Goal: Obtain resource: Download file/media

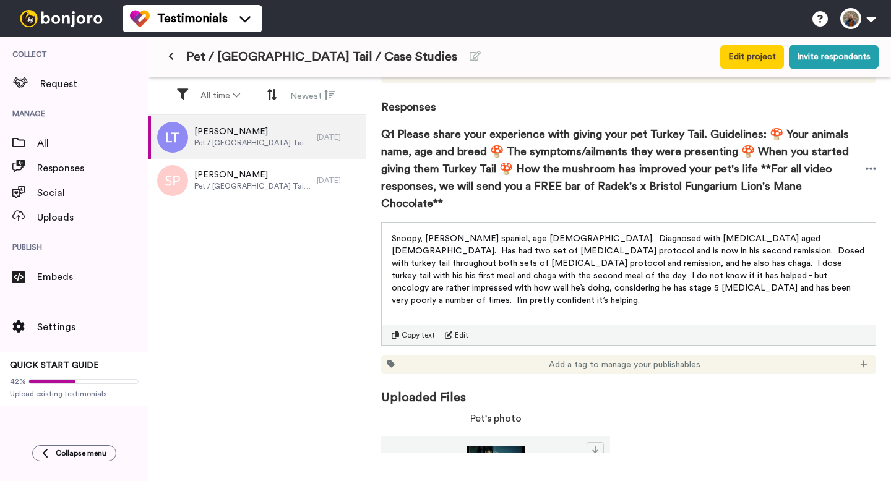
scroll to position [216, 0]
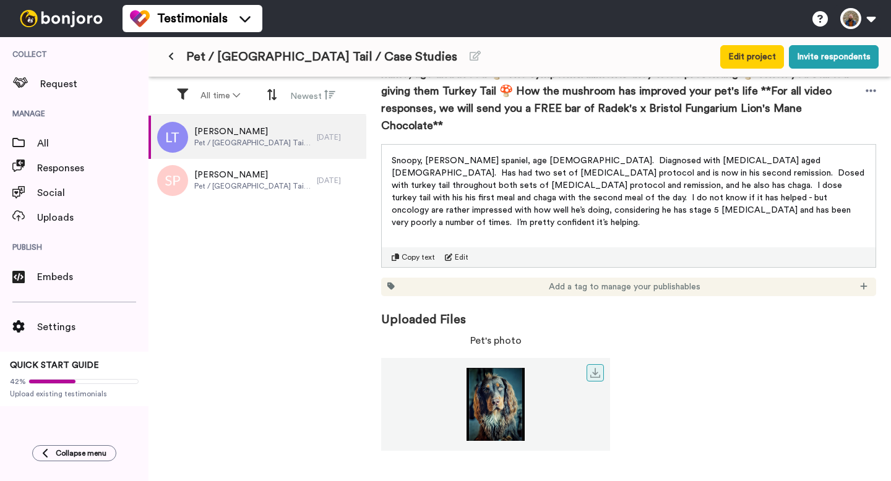
click at [496, 403] on img at bounding box center [495, 404] width 229 height 73
click at [600, 364] on link at bounding box center [594, 372] width 17 height 17
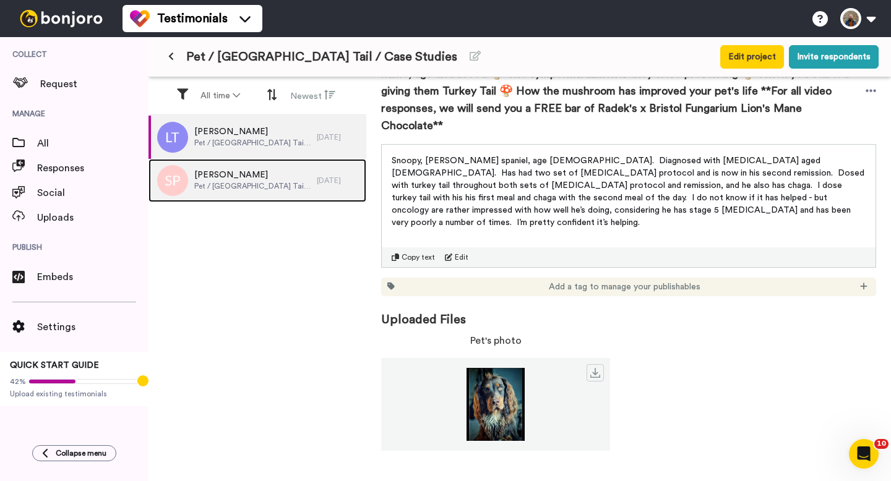
click at [260, 190] on span "Pet / [GEOGRAPHIC_DATA] Tail / Case Studies" at bounding box center [252, 186] width 116 height 10
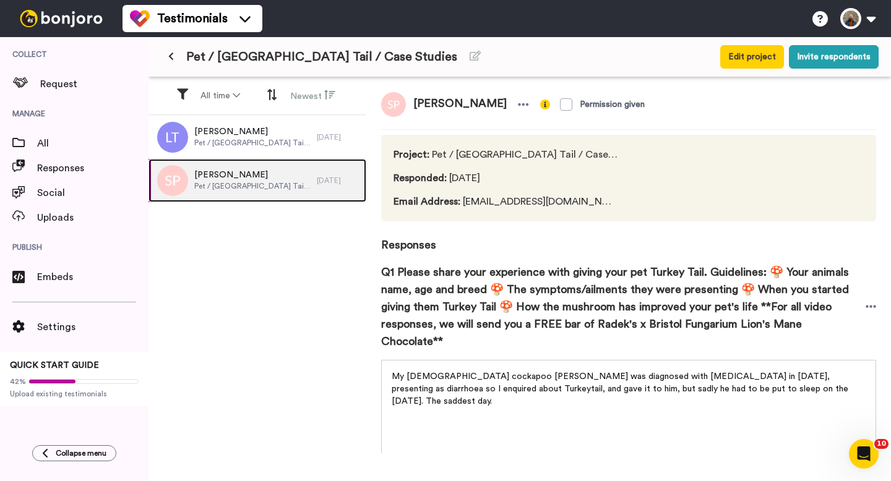
scroll to position [88, 0]
